Goal: Task Accomplishment & Management: Manage account settings

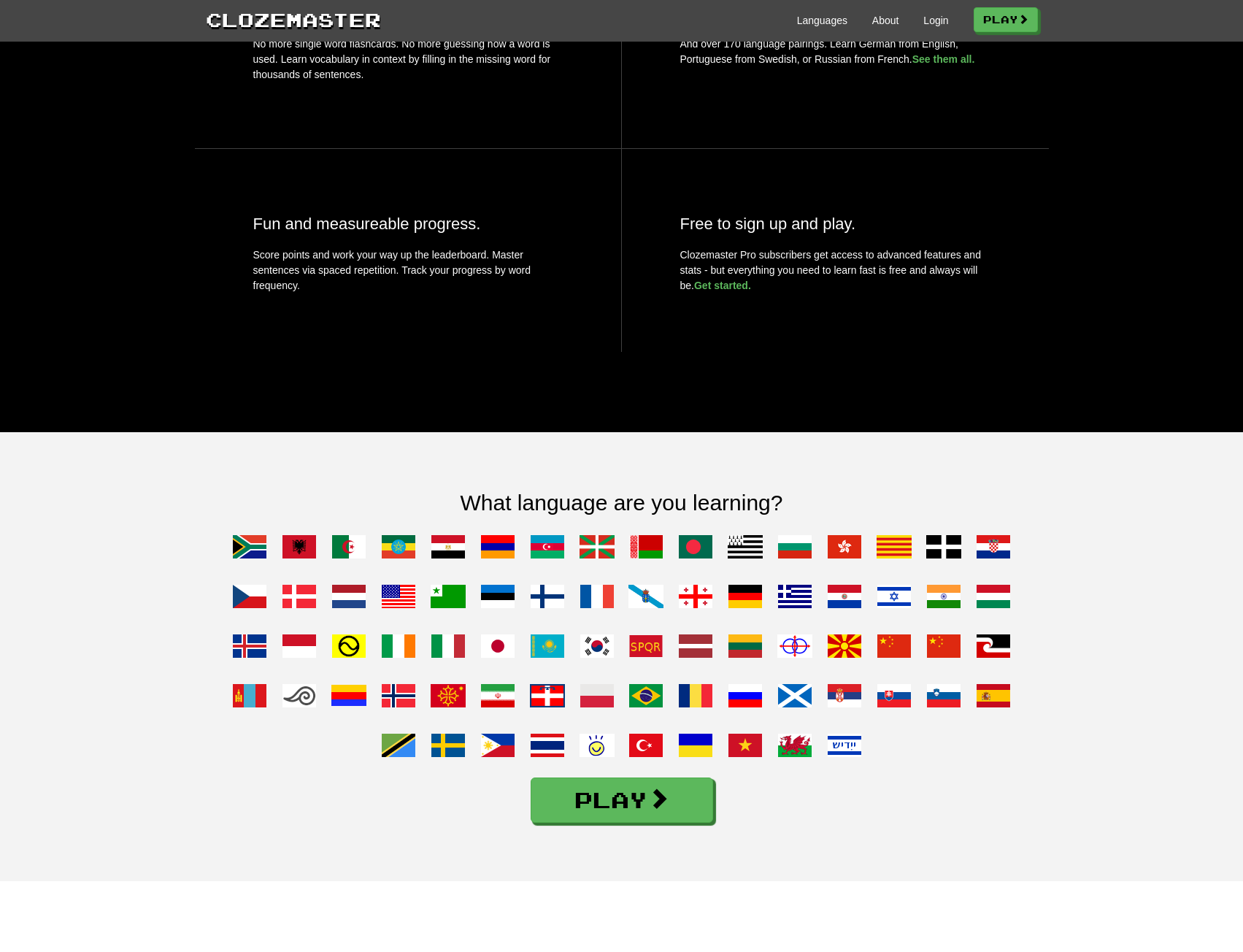
scroll to position [724, 0]
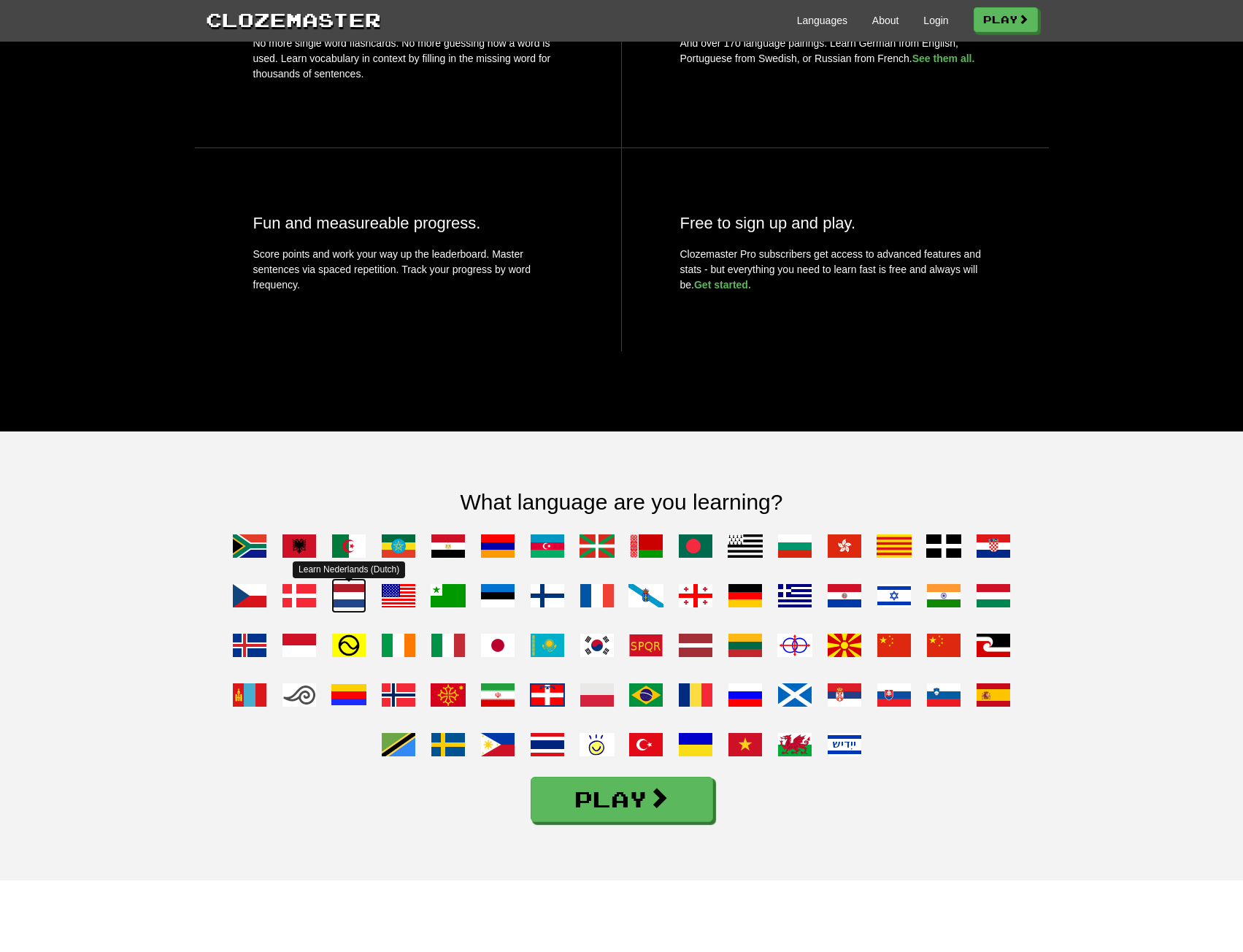
click at [350, 613] on span at bounding box center [348, 595] width 35 height 35
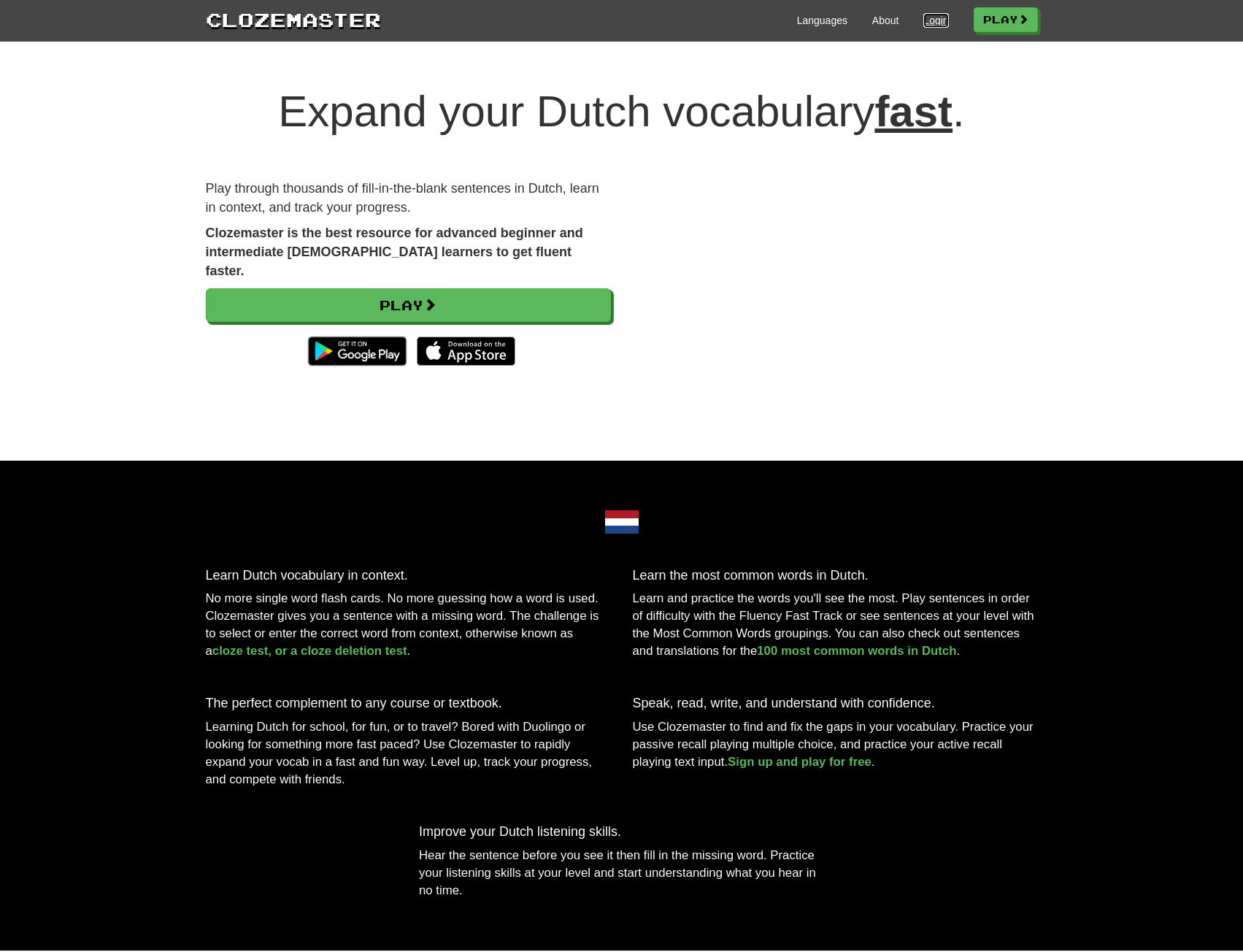
click at [924, 21] on link "Login" at bounding box center [936, 21] width 25 height 14
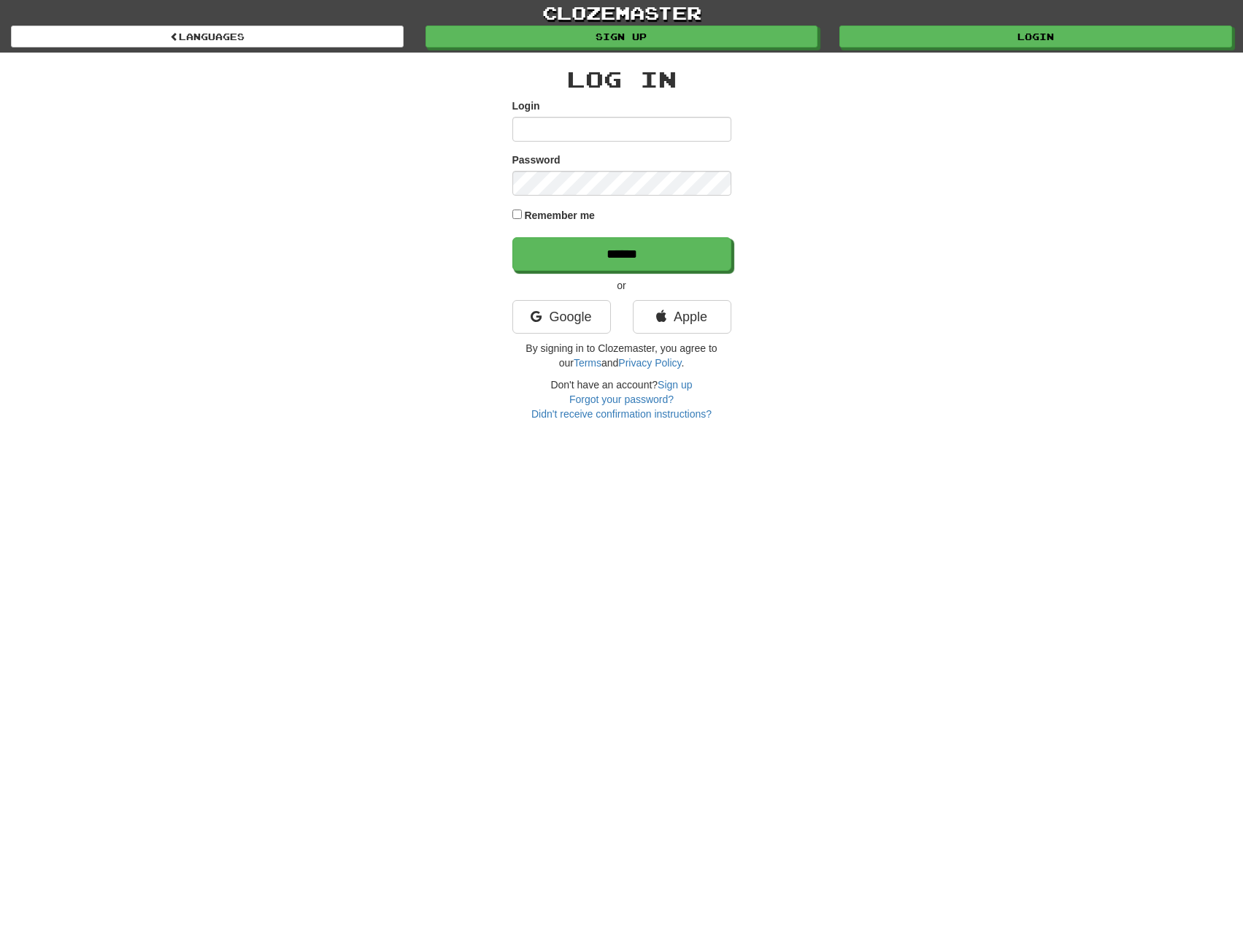
click at [541, 128] on input "Login" at bounding box center [621, 129] width 219 height 25
